Goal: Task Accomplishment & Management: Use online tool/utility

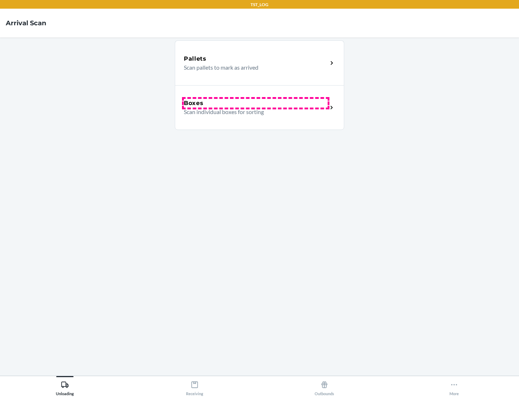
click at [256, 103] on div "Boxes" at bounding box center [256, 103] width 144 height 9
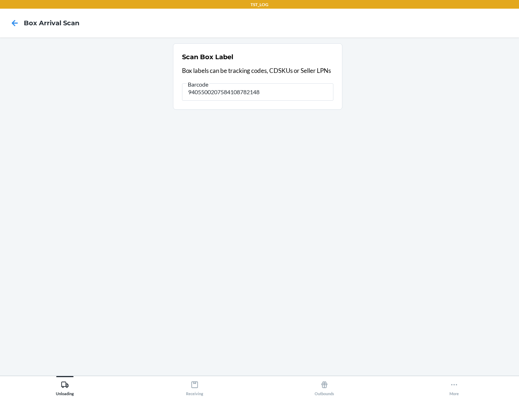
type input "9405500207584108782148"
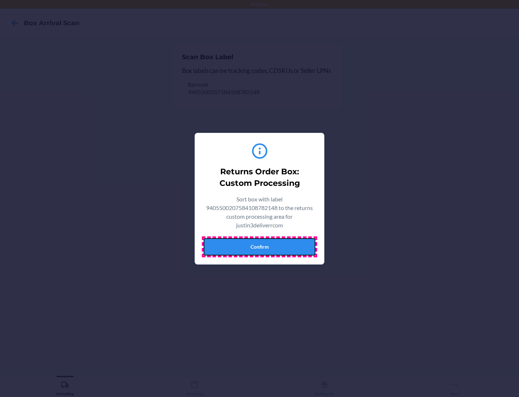
click at [260, 246] on button "Confirm" at bounding box center [260, 246] width 112 height 17
